Goal: Task Accomplishment & Management: Use online tool/utility

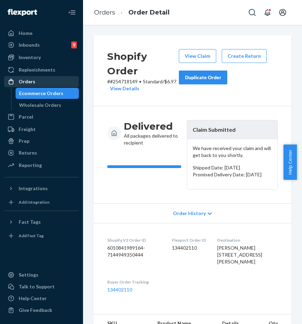
click at [47, 83] on div "Orders" at bounding box center [41, 82] width 73 height 10
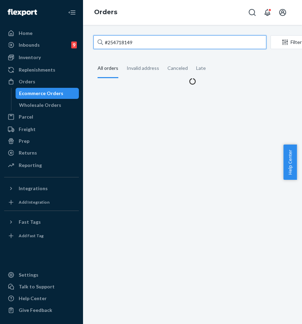
drag, startPoint x: 134, startPoint y: 43, endPoint x: 147, endPoint y: 43, distance: 13.8
click at [134, 43] on input "#254718149" at bounding box center [179, 42] width 173 height 14
drag, startPoint x: 147, startPoint y: 43, endPoint x: 85, endPoint y: 39, distance: 62.7
click at [86, 39] on div "#254718149 Filter Import Orders Create order Ecommerce order Removal order All …" at bounding box center [192, 174] width 219 height 299
paste input "634841"
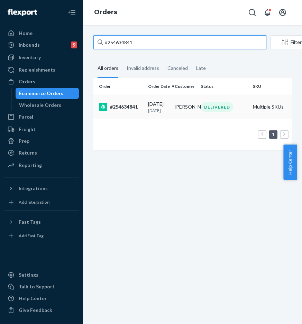
type input "#254634841"
click at [123, 110] on div "#254634841" at bounding box center [121, 107] width 44 height 8
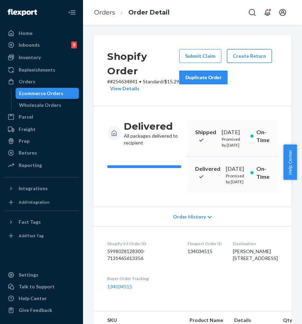
click at [250, 59] on button "Create Return" at bounding box center [249, 56] width 45 height 14
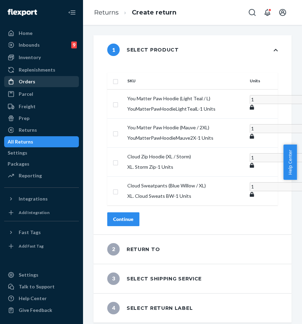
drag, startPoint x: 38, startPoint y: 78, endPoint x: 68, endPoint y: 85, distance: 31.2
click at [38, 78] on div "Orders" at bounding box center [41, 82] width 73 height 10
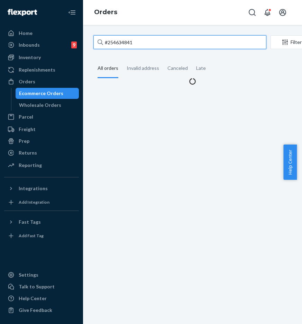
click at [146, 46] on input "#254634841" at bounding box center [179, 42] width 173 height 14
drag, startPoint x: 148, startPoint y: 44, endPoint x: 100, endPoint y: 42, distance: 48.1
click at [100, 42] on div "#254634841" at bounding box center [179, 42] width 173 height 14
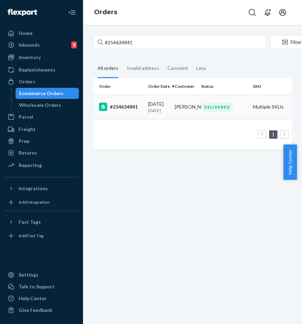
click at [127, 111] on div "#254634841" at bounding box center [121, 107] width 44 height 8
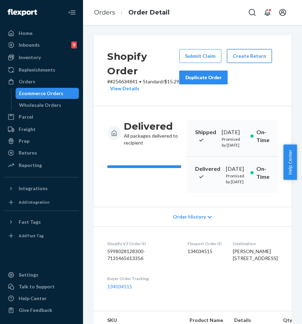
click at [244, 56] on button "Create Return" at bounding box center [249, 56] width 45 height 14
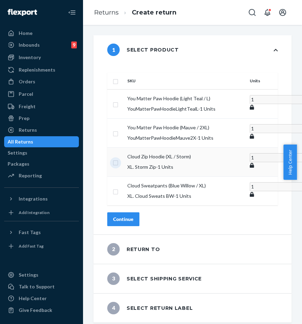
click at [118, 166] on input "checkbox" at bounding box center [116, 161] width 6 height 7
checkbox input "true"
click at [118, 194] on input "checkbox" at bounding box center [116, 190] width 6 height 7
checkbox input "true"
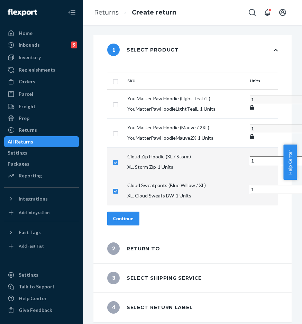
click at [134, 222] on div "Continue" at bounding box center [123, 218] width 20 height 7
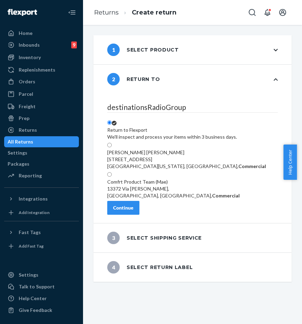
scroll to position [36, 0]
click at [139, 215] on button "Continue" at bounding box center [123, 208] width 32 height 14
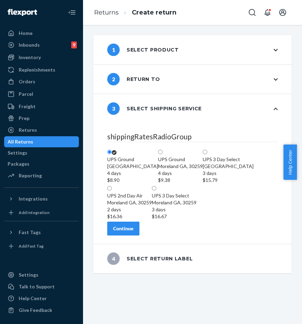
scroll to position [107, 0]
click at [134, 232] on div "Continue" at bounding box center [123, 228] width 20 height 7
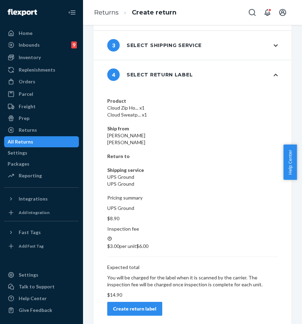
scroll to position [0, 0]
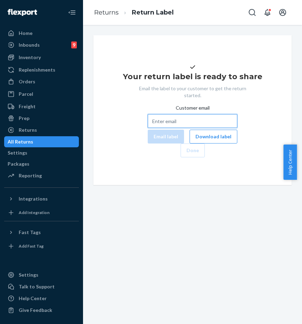
click at [176, 128] on input "Customer email" at bounding box center [193, 121] width 90 height 14
paste input "[EMAIL_ADDRESS][DOMAIN_NAME]"
type input "[EMAIL_ADDRESS][DOMAIN_NAME]"
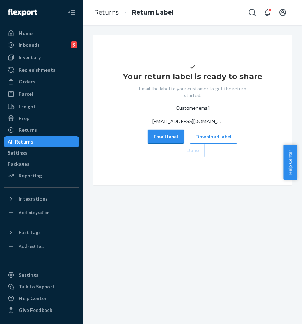
click at [148, 144] on button "Email label" at bounding box center [166, 137] width 36 height 14
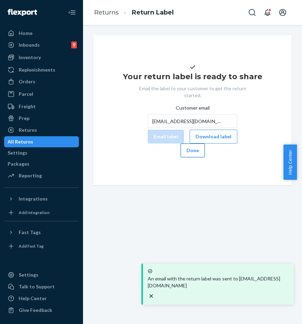
click at [205, 157] on button "Done" at bounding box center [193, 151] width 24 height 14
